Goal: Task Accomplishment & Management: Use online tool/utility

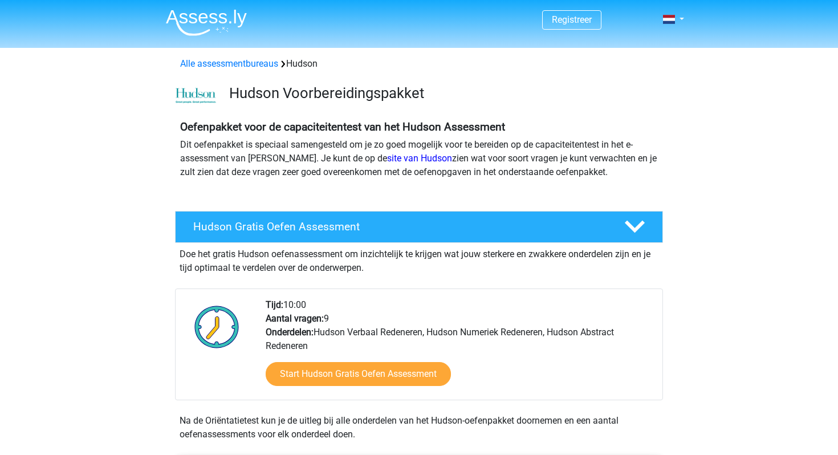
click at [336, 346] on div "Tijd: 10:00 Aantal vragen: 9 Onderdelen: Hudson Verbaal Redeneren, Hudson Numer…" at bounding box center [459, 349] width 405 height 102
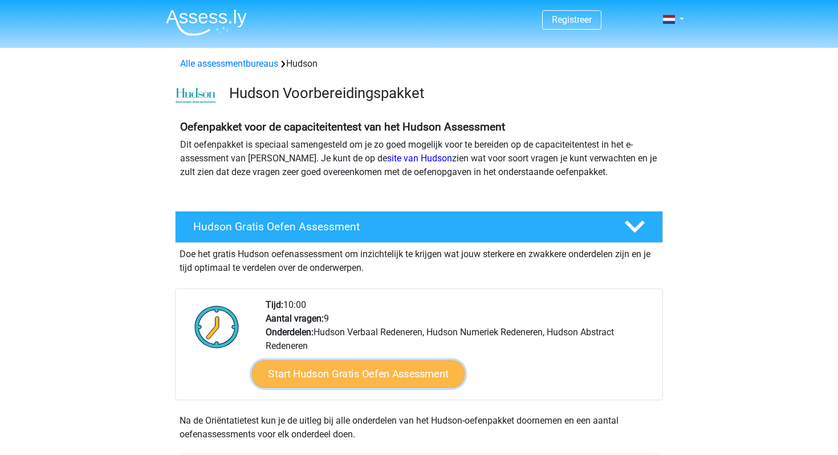
click at [350, 377] on link "Start Hudson Gratis Oefen Assessment" at bounding box center [358, 373] width 213 height 27
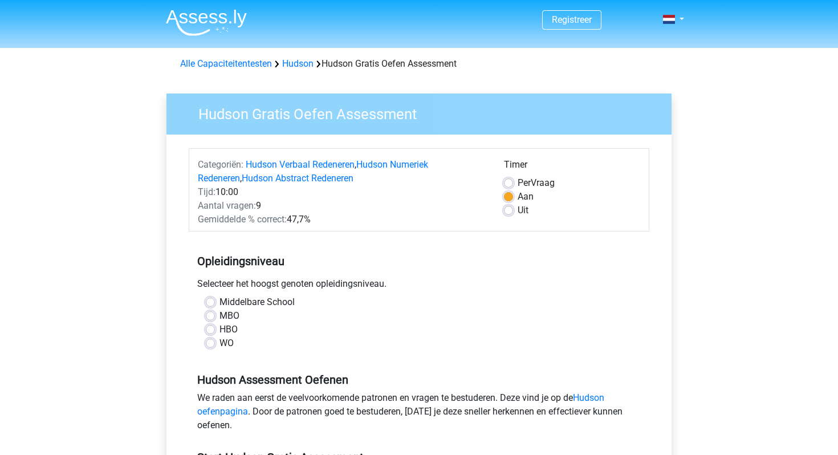
click at [216, 331] on div "HBO" at bounding box center [419, 330] width 427 height 14
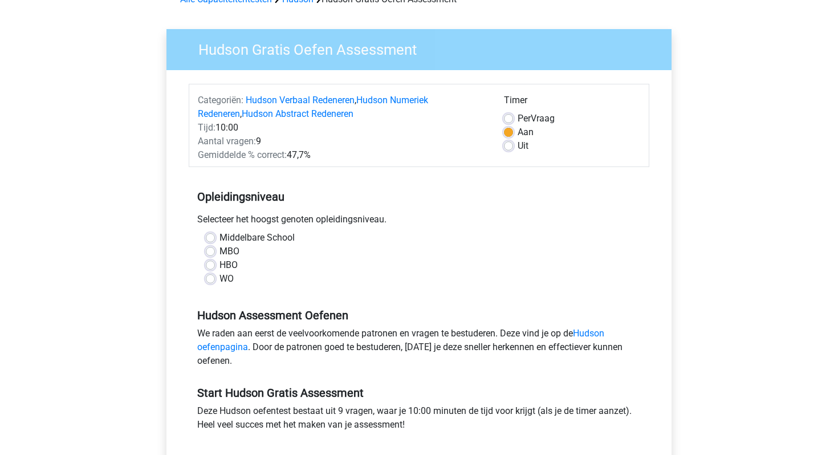
scroll to position [84, 0]
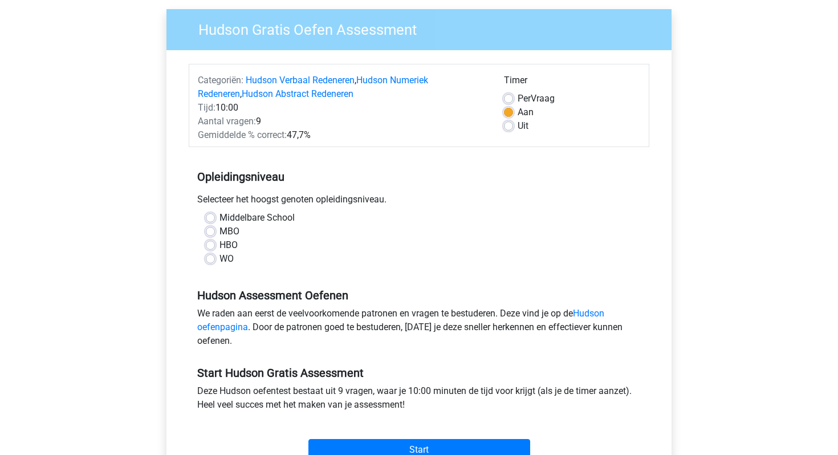
click at [220, 261] on label "WO" at bounding box center [227, 259] width 14 height 14
click at [211, 261] on input "WO" at bounding box center [210, 257] width 9 height 11
radio input "true"
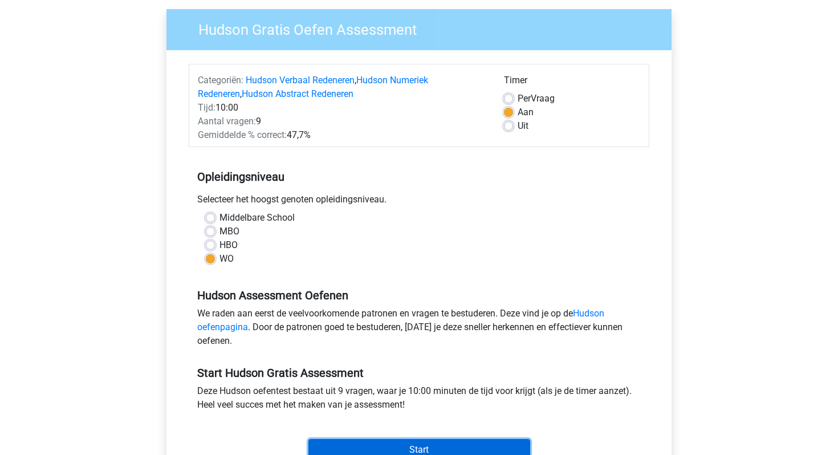
click at [364, 453] on input "Start" at bounding box center [420, 450] width 222 height 22
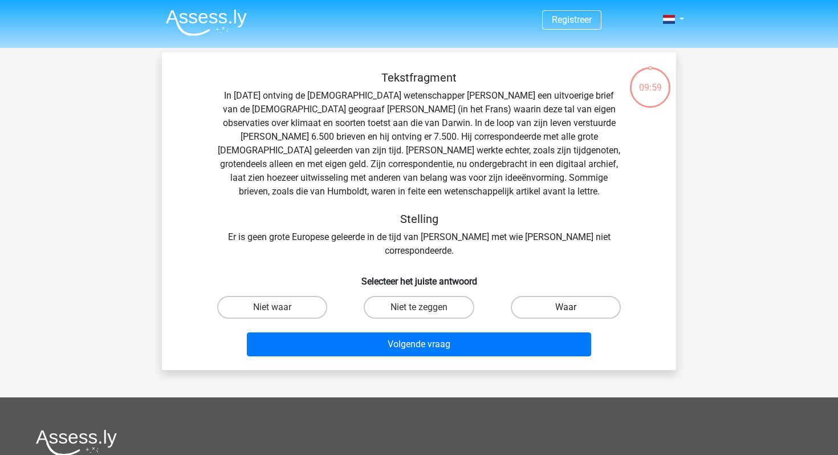
click at [530, 299] on label "Waar" at bounding box center [566, 307] width 110 height 23
click at [566, 307] on input "Waar" at bounding box center [569, 310] width 7 height 7
radio input "true"
click at [536, 298] on label "Waar" at bounding box center [566, 307] width 110 height 23
click at [566, 307] on input "Waar" at bounding box center [569, 310] width 7 height 7
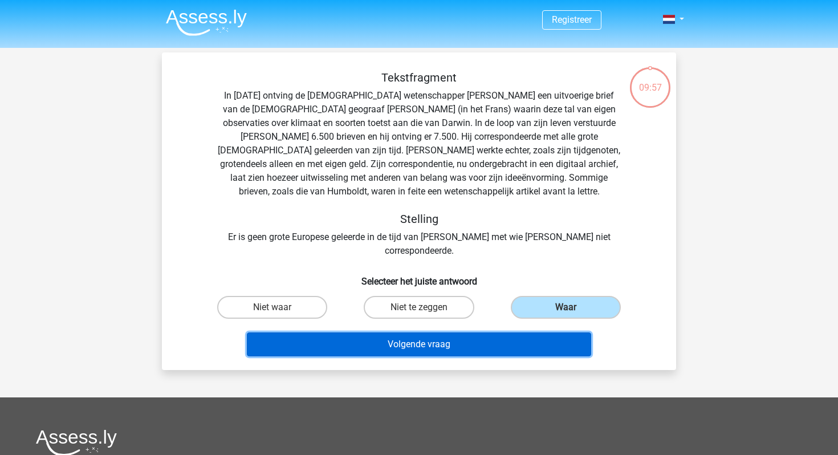
click at [516, 332] on button "Volgende vraag" at bounding box center [419, 344] width 345 height 24
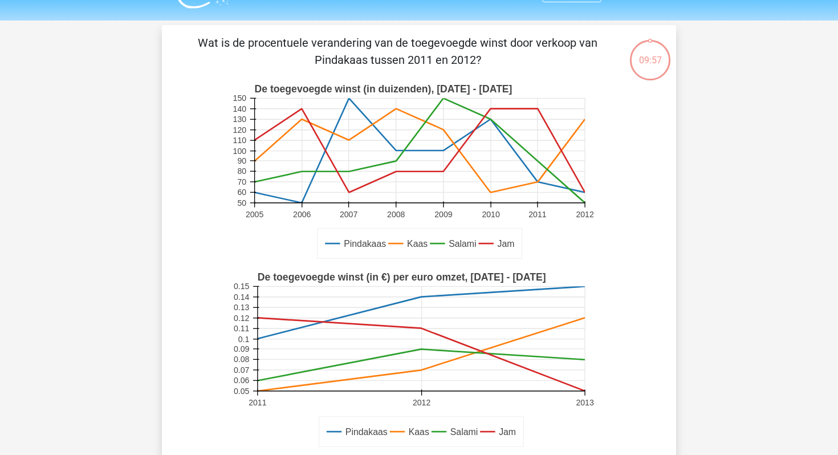
scroll to position [52, 0]
